Goal: Task Accomplishment & Management: Use online tool/utility

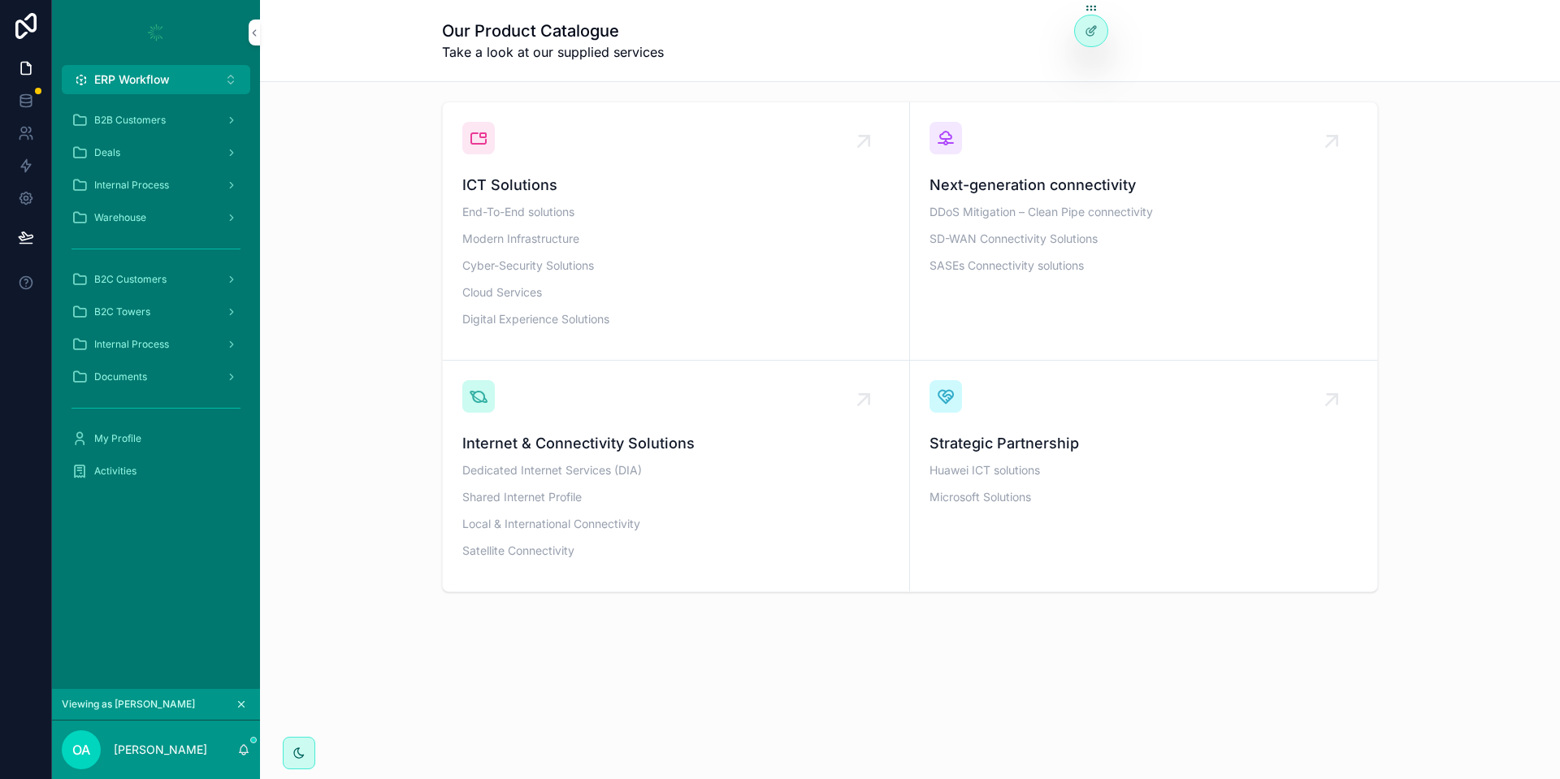
click at [244, 700] on icon "scrollable content" at bounding box center [241, 704] width 11 height 11
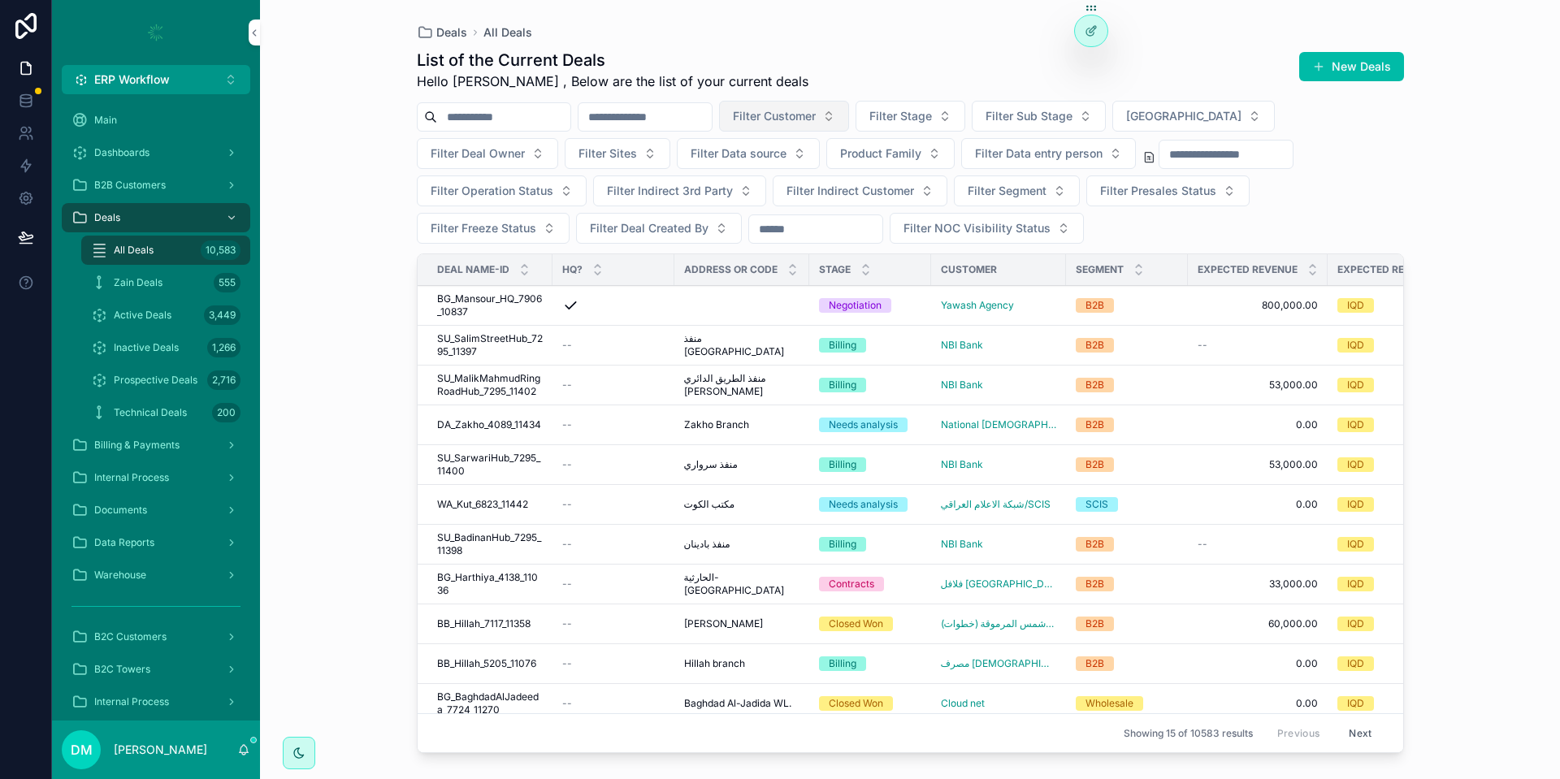
click at [816, 115] on span "Filter Customer" at bounding box center [774, 116] width 83 height 16
click at [877, 141] on input "scrollable content" at bounding box center [875, 150] width 193 height 29
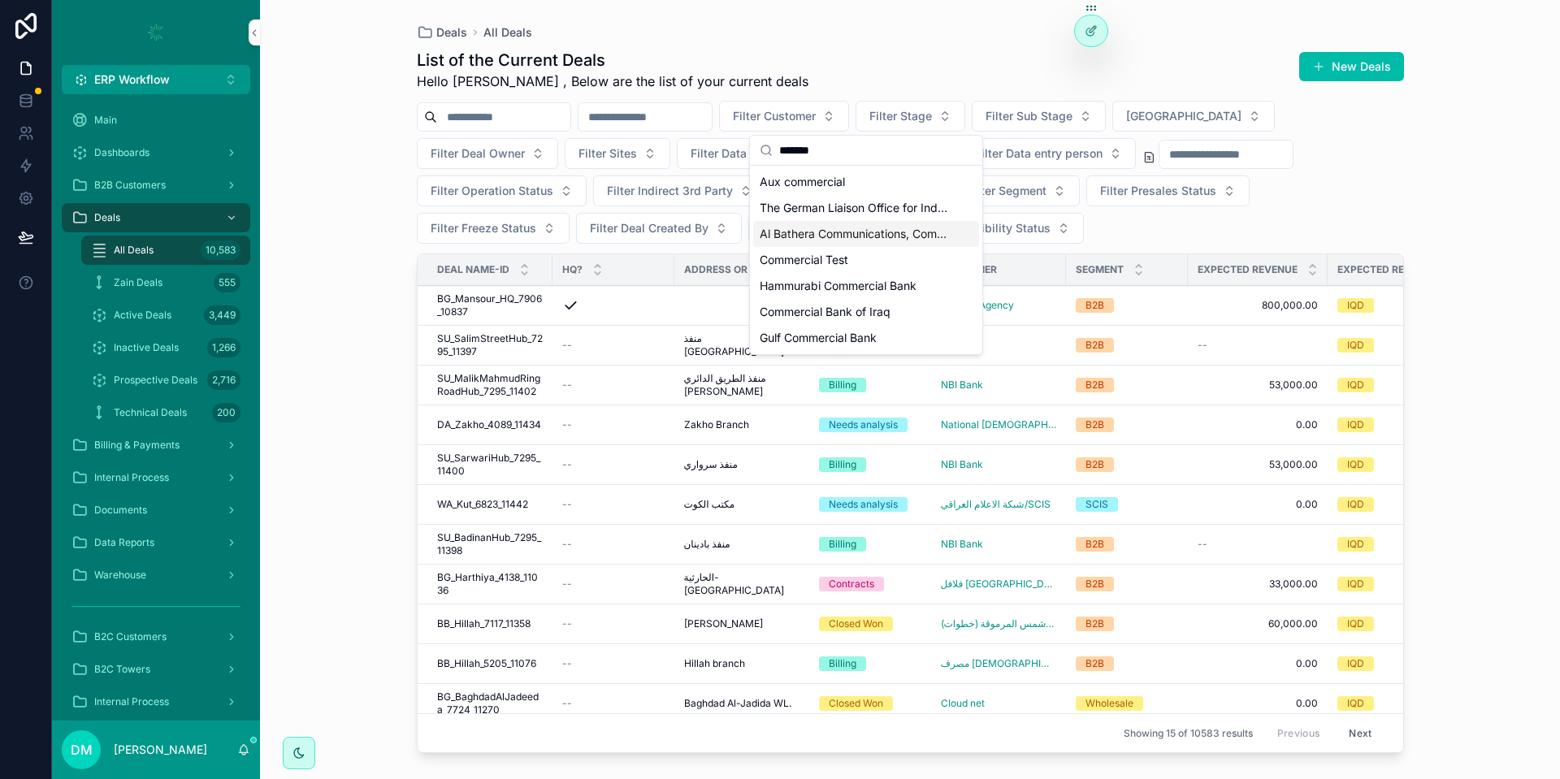
type input "*******"
click at [789, 260] on span "Commercial Test" at bounding box center [804, 260] width 89 height 16
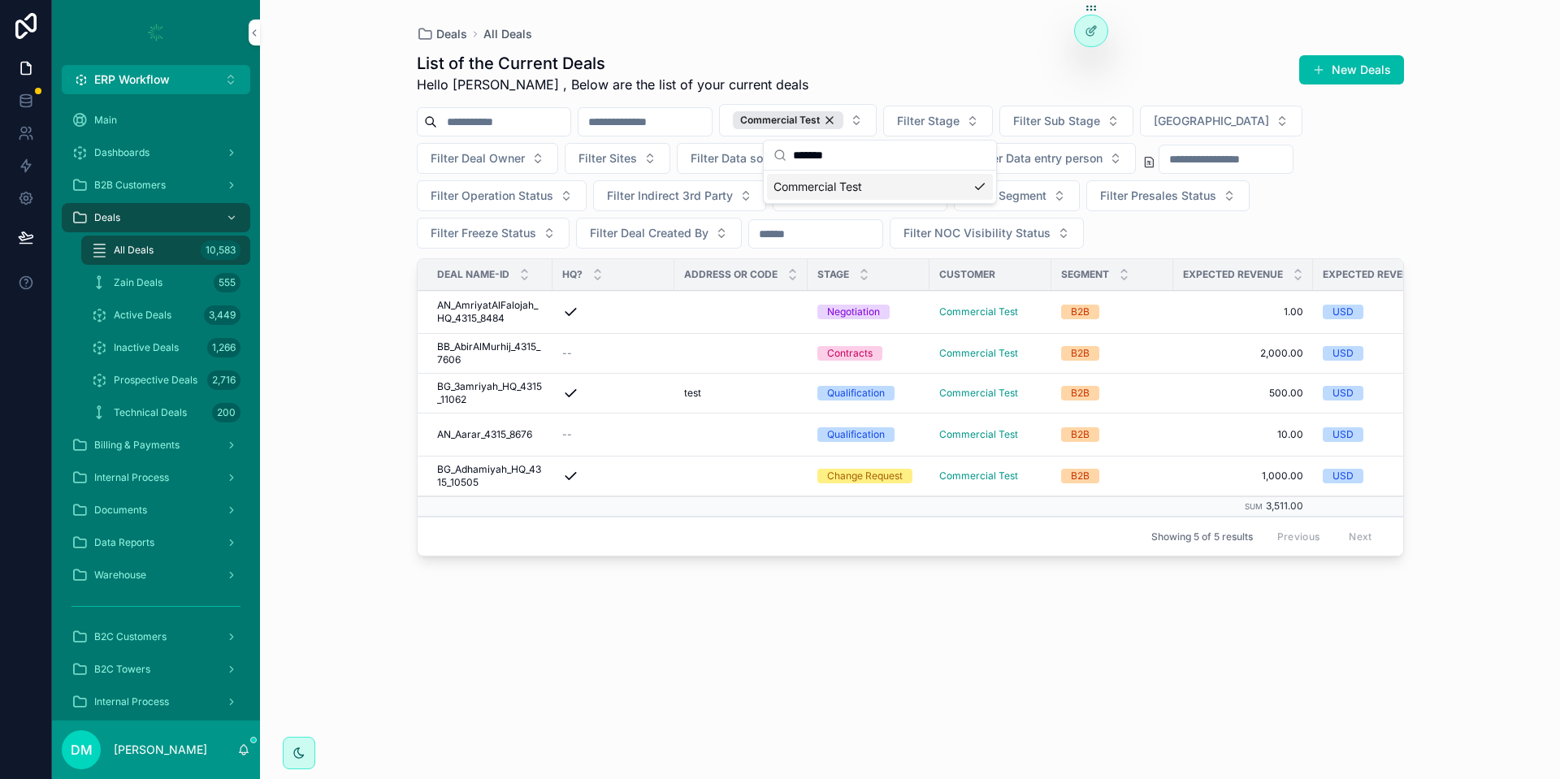
click at [564, 313] on icon "scrollable content" at bounding box center [570, 312] width 16 height 16
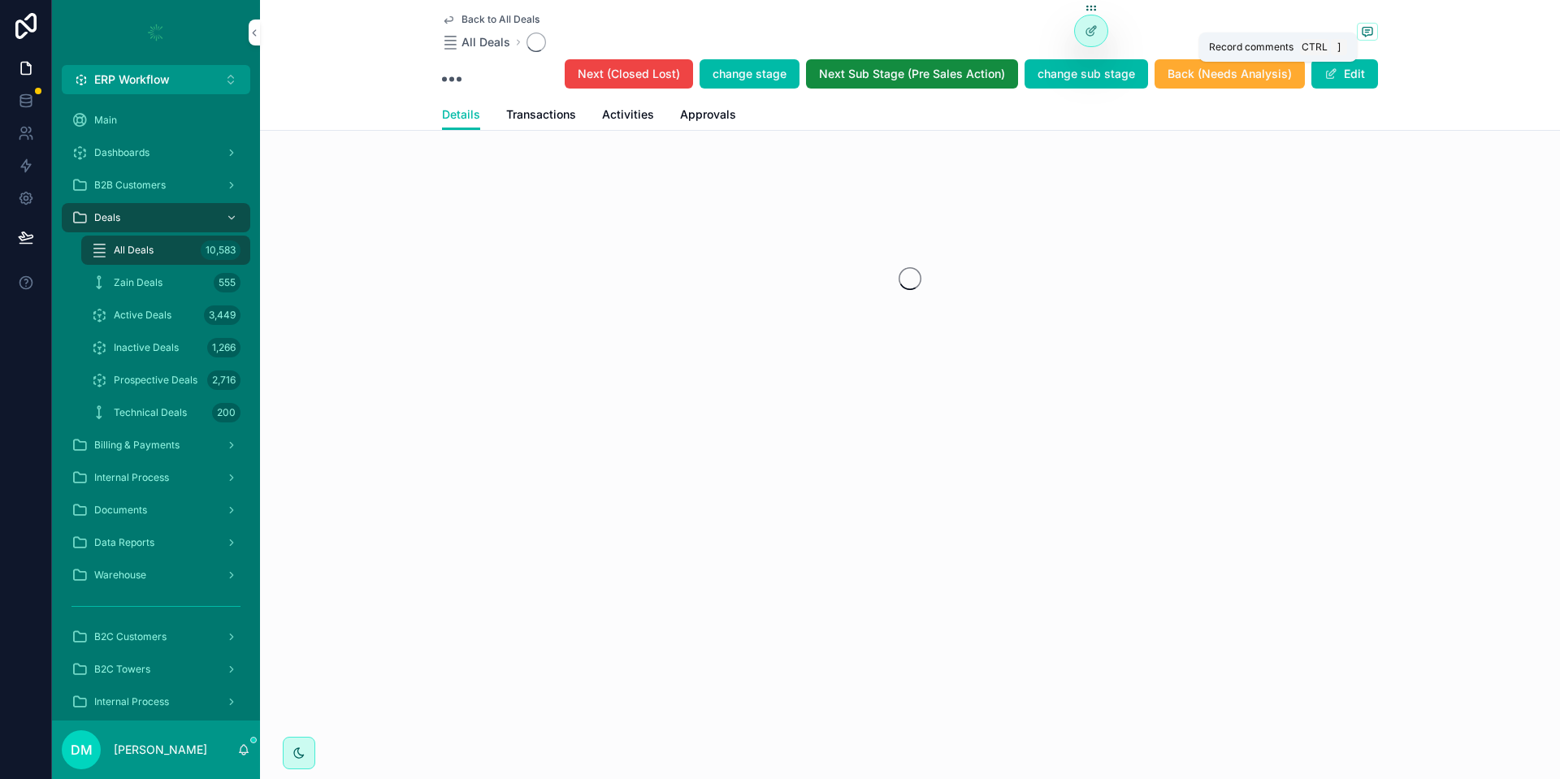
click at [1359, 39] on span "scrollable content" at bounding box center [1367, 32] width 21 height 18
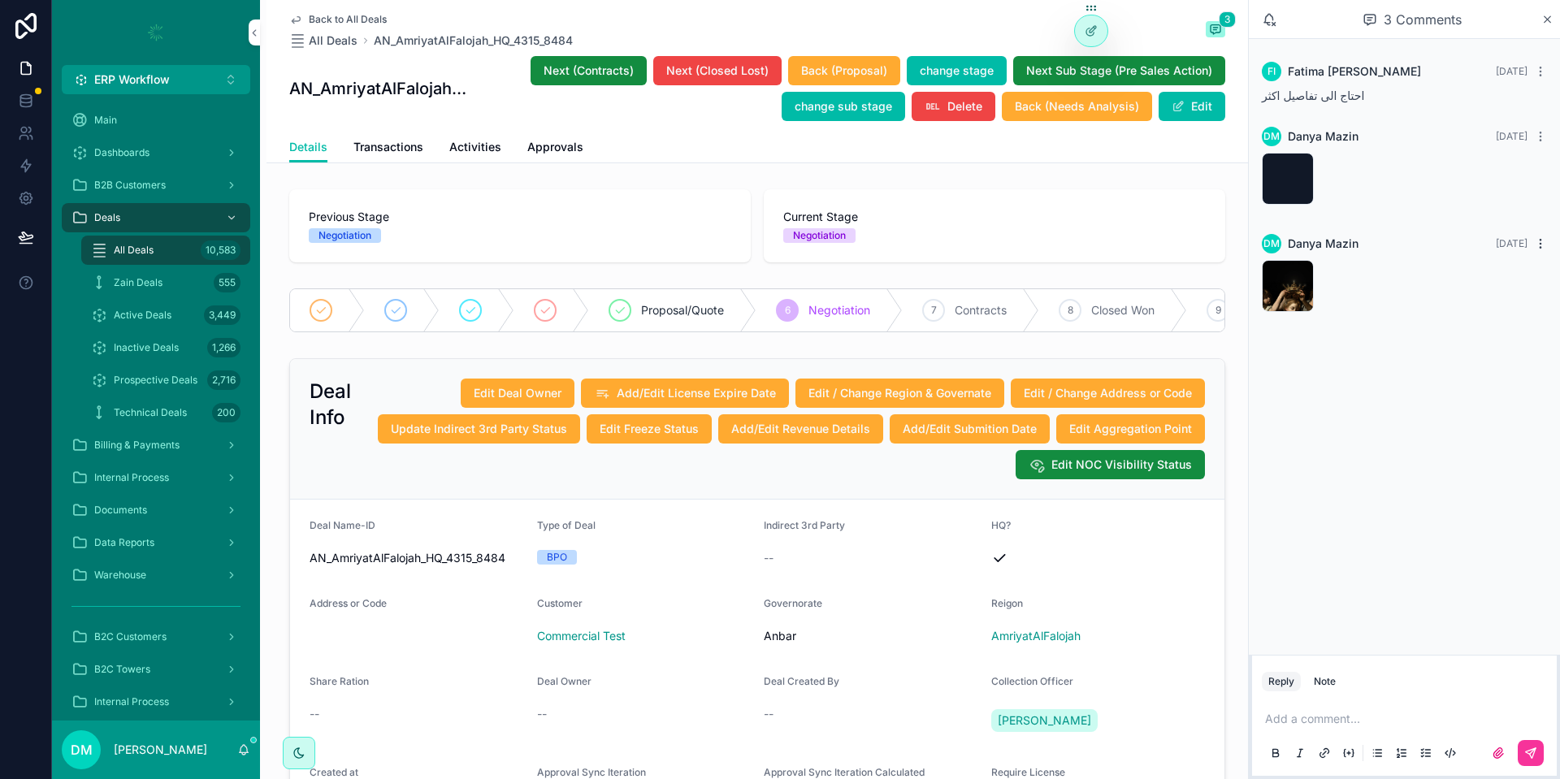
click at [1538, 241] on icon "scrollable content" at bounding box center [1540, 243] width 13 height 13
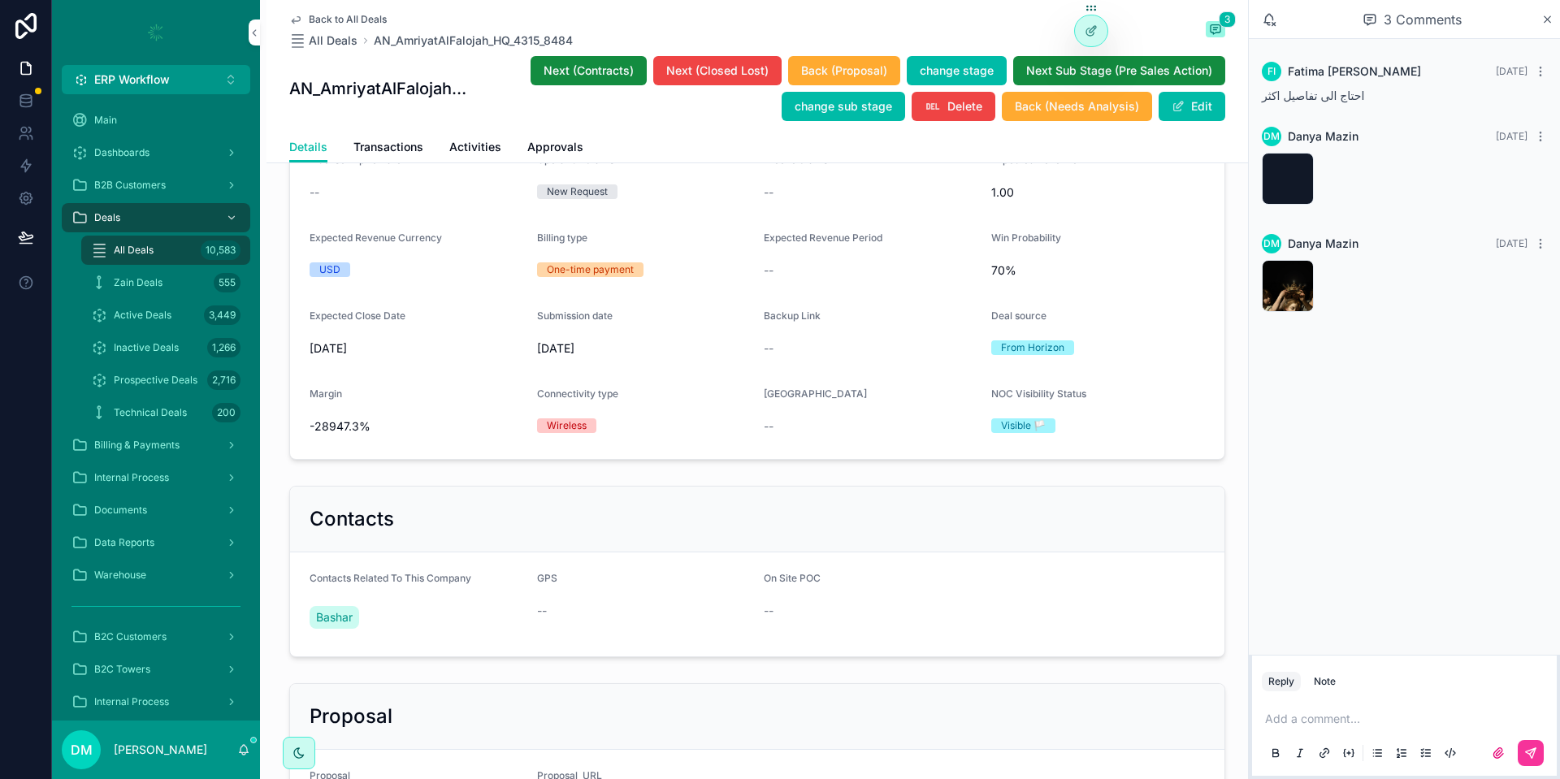
scroll to position [683, 0]
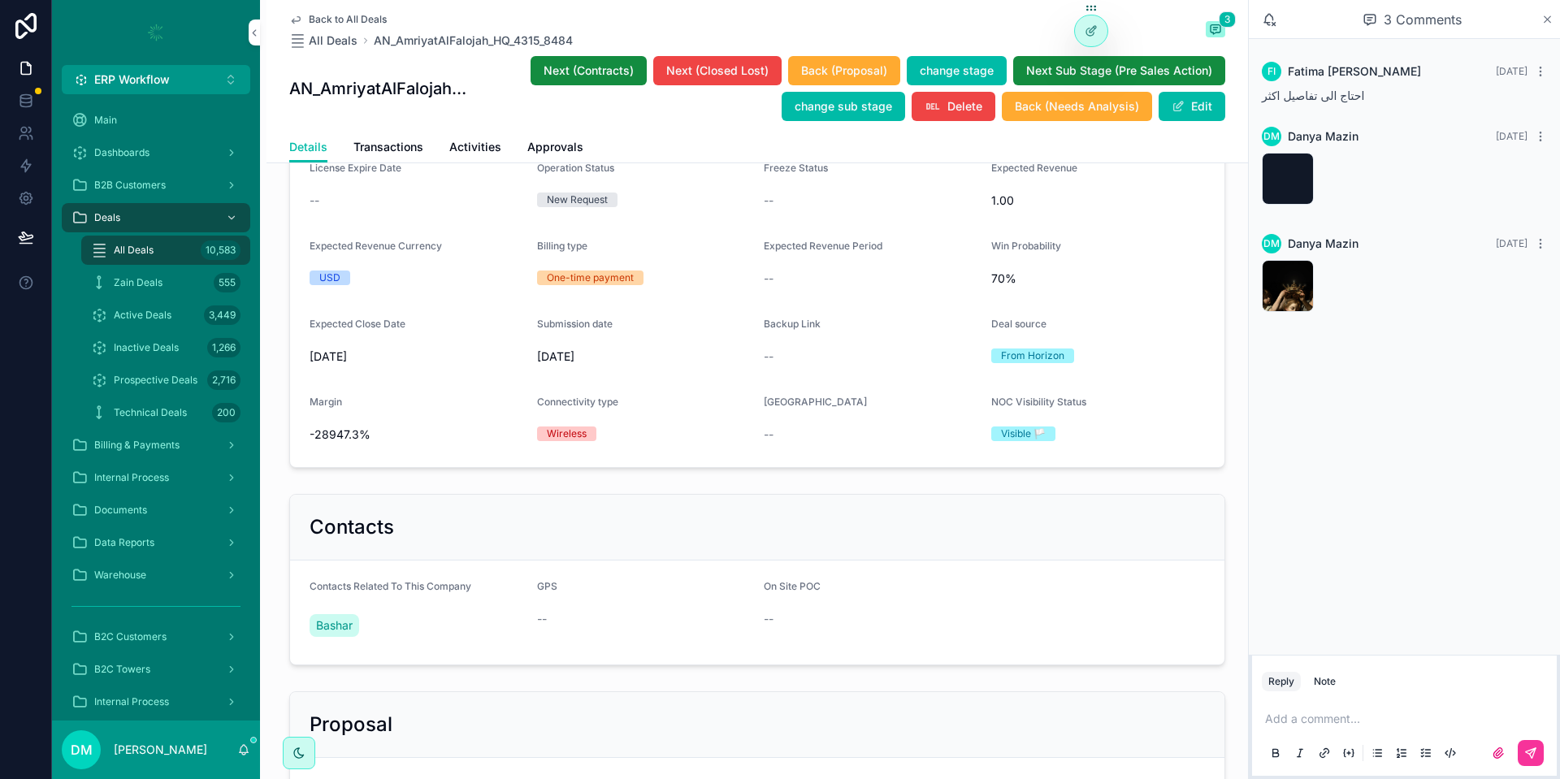
click at [1549, 16] on icon "scrollable content" at bounding box center [1547, 19] width 12 height 13
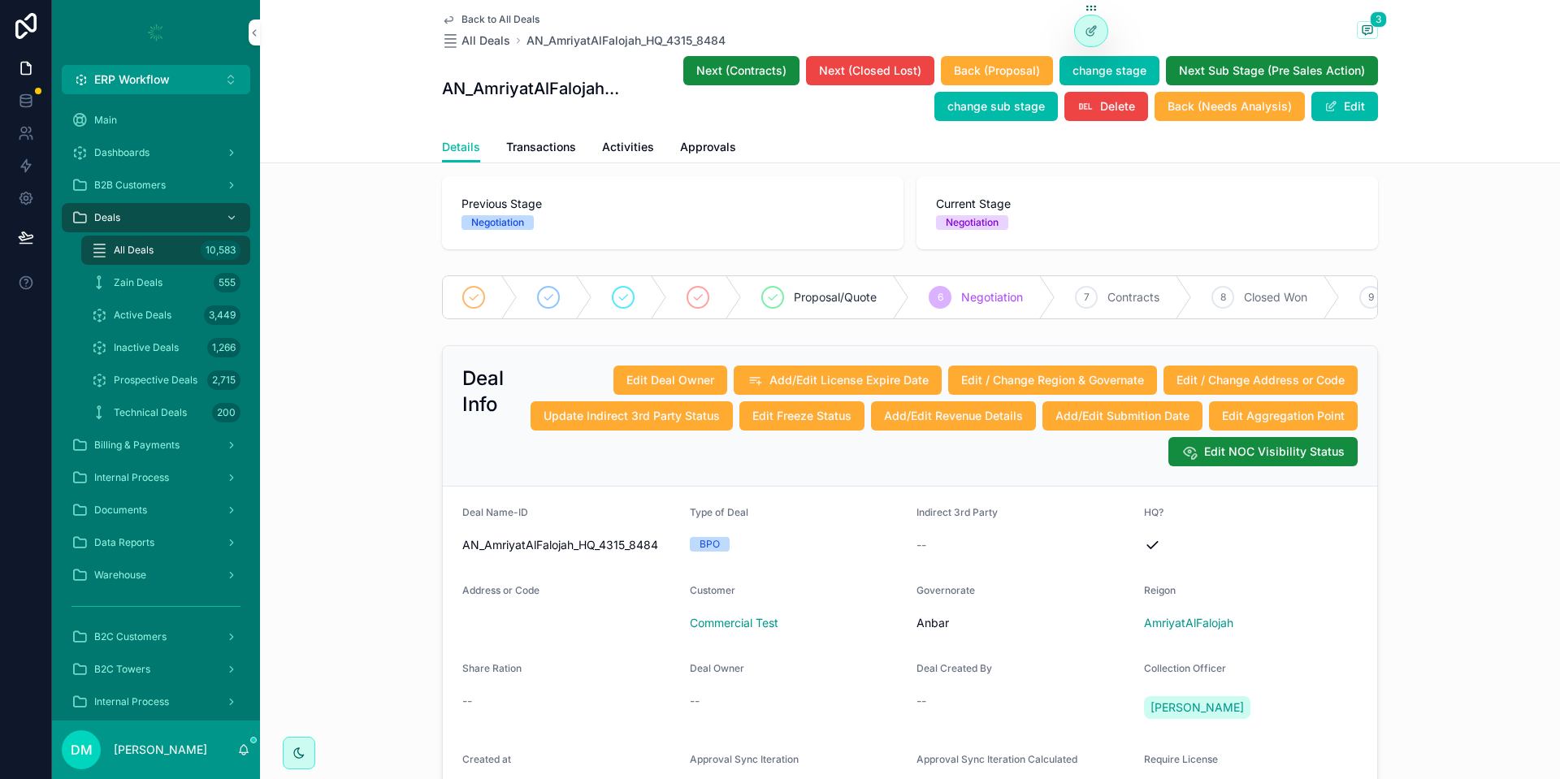
scroll to position [5, 0]
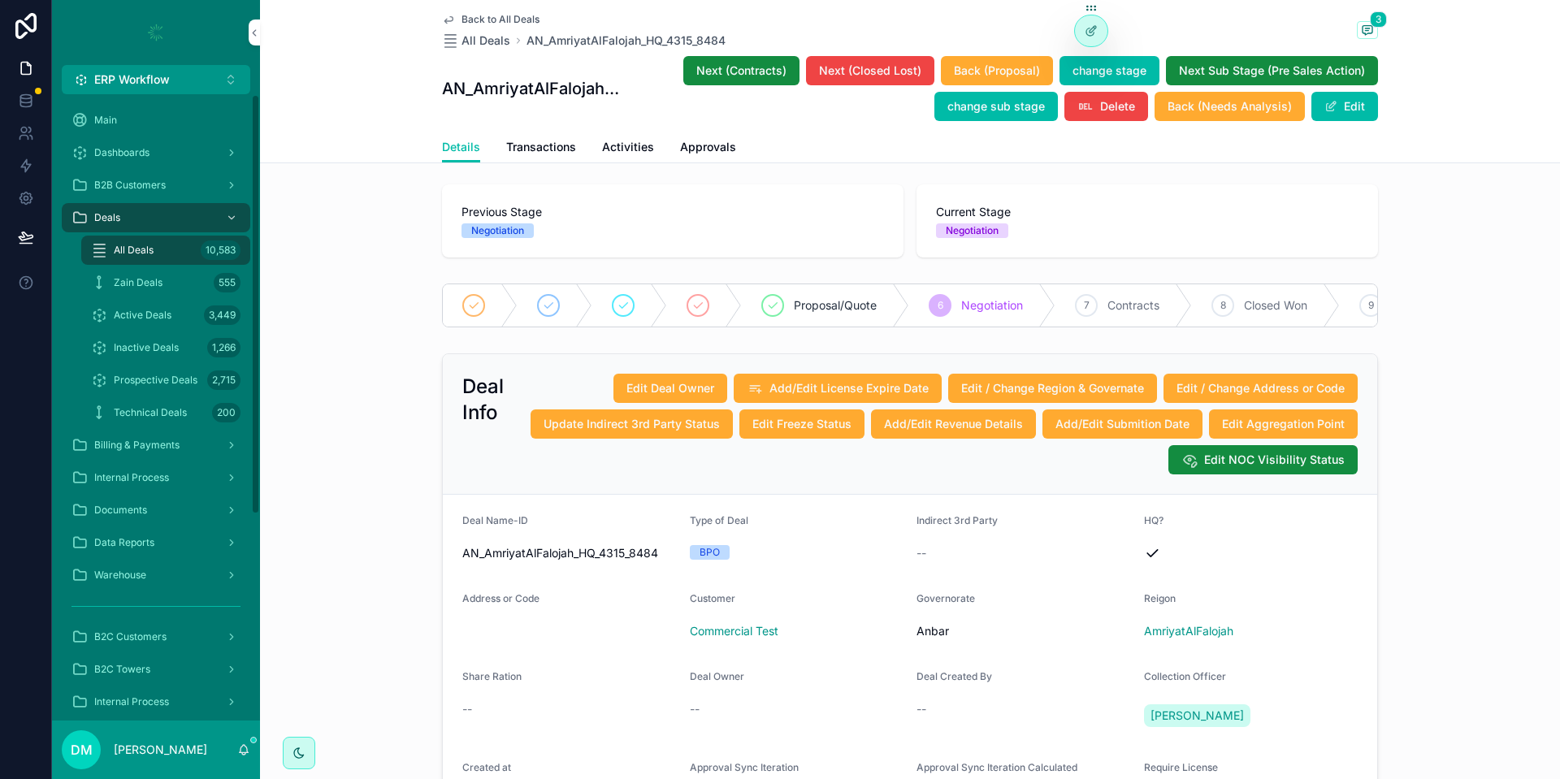
click at [176, 412] on span "Technical Deals" at bounding box center [150, 412] width 73 height 13
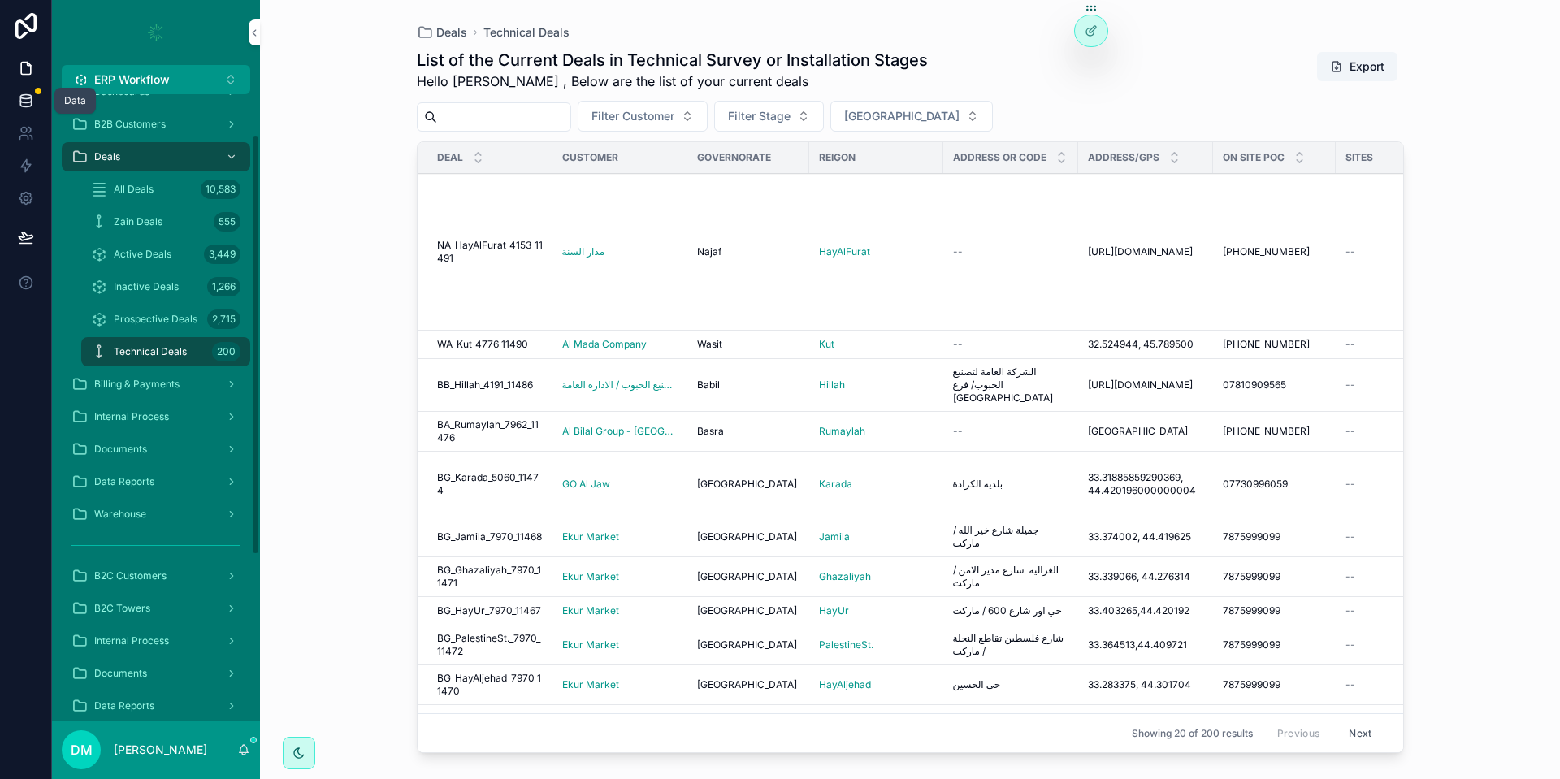
click at [33, 100] on icon at bounding box center [26, 101] width 16 height 16
